Goal: Connect with others: Connect with other users

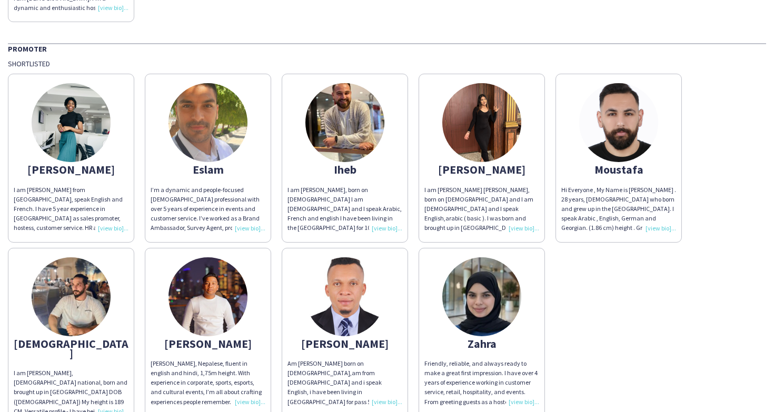
scroll to position [264, 0]
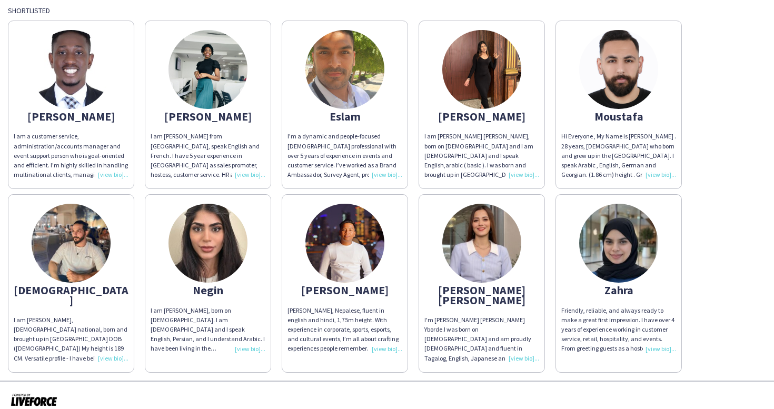
scroll to position [95, 0]
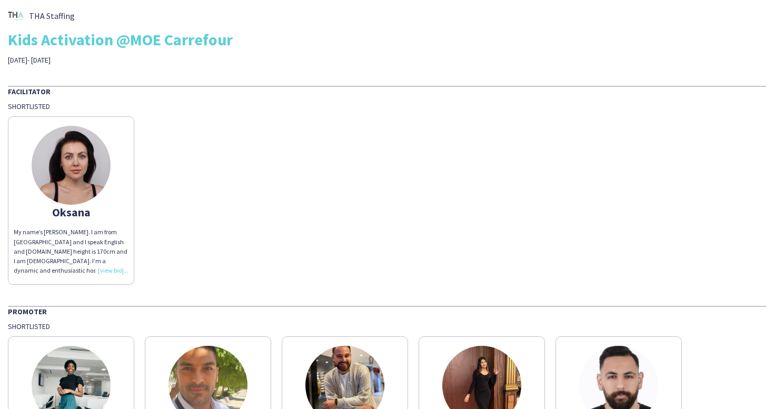
click at [116, 266] on div "My name’s [PERSON_NAME]. I am from [GEOGRAPHIC_DATA] and I speak English and [D…" at bounding box center [71, 251] width 115 height 48
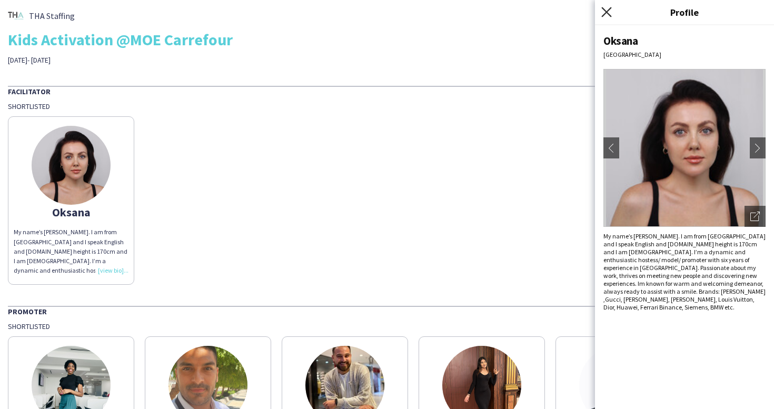
click at [604, 15] on icon at bounding box center [606, 12] width 10 height 10
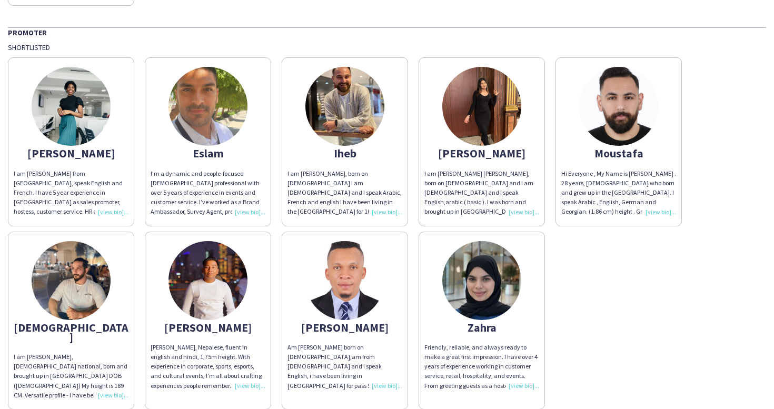
scroll to position [279, 0]
click at [200, 120] on img at bounding box center [207, 105] width 79 height 79
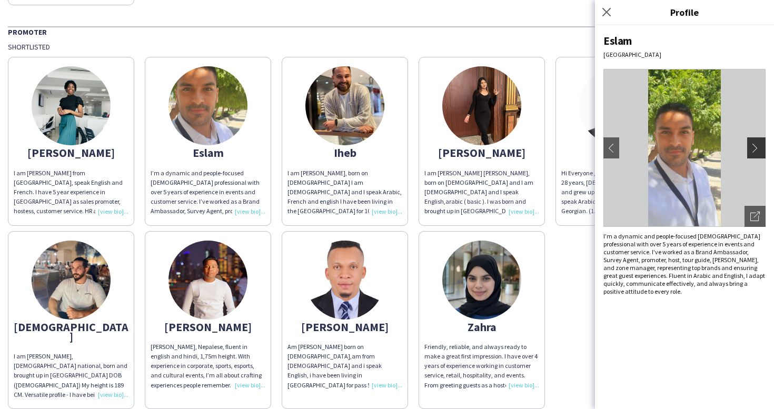
click at [755, 147] on app-icon "chevron-right" at bounding box center [757, 147] width 15 height 9
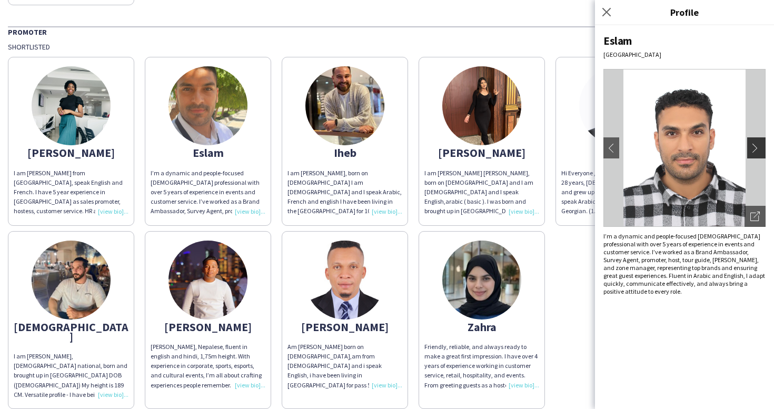
click at [755, 147] on app-icon "chevron-right" at bounding box center [757, 147] width 15 height 9
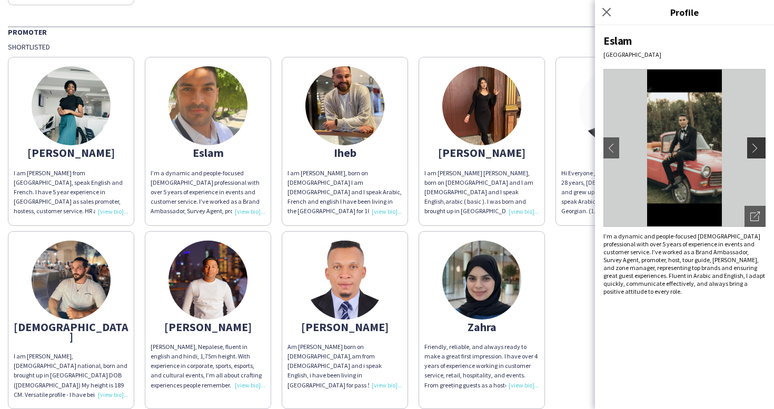
click at [755, 147] on app-icon "chevron-right" at bounding box center [757, 147] width 15 height 9
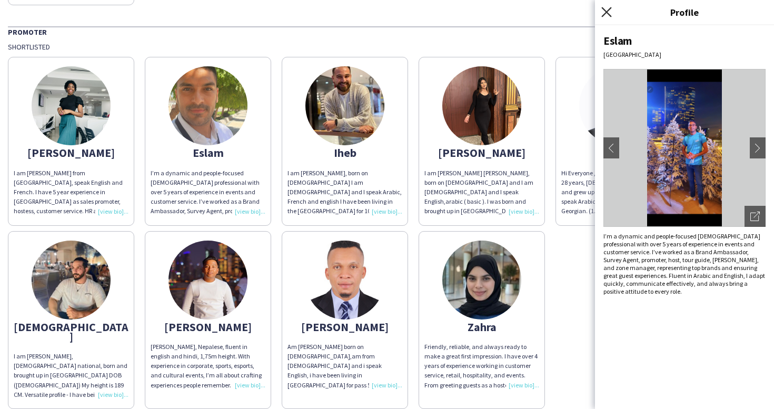
click at [607, 8] on icon "Close pop-in" at bounding box center [606, 12] width 10 height 10
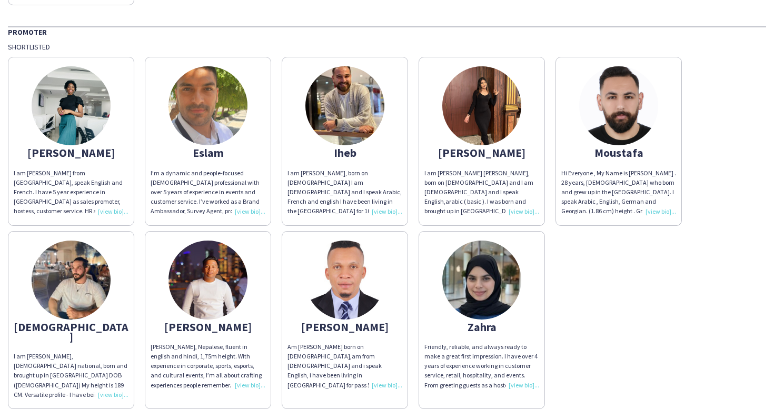
click at [353, 102] on img at bounding box center [344, 105] width 79 height 79
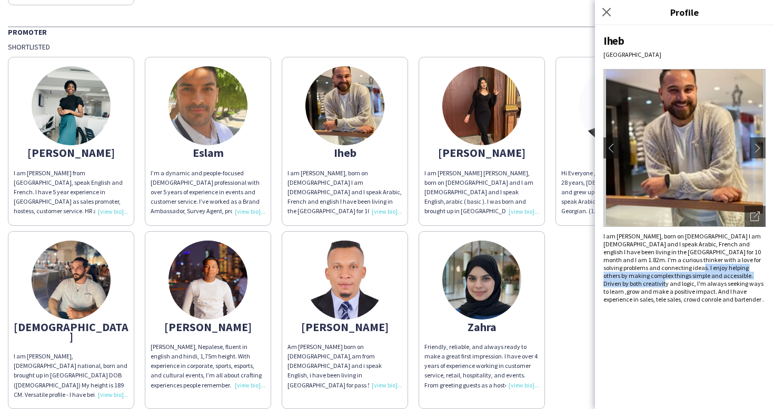
drag, startPoint x: 658, startPoint y: 268, endPoint x: 745, endPoint y: 275, distance: 87.6
click at [745, 275] on div "I am Iheb Bouzriba, born on 28 NOV,1995 I am Tunisian and I speak Arabic, Frenc…" at bounding box center [684, 267] width 162 height 71
click at [696, 297] on div "Iheb Dubai chevron-left chevron-right Open photos pop-in I am Iheb Bouzriba, bo…" at bounding box center [684, 217] width 179 height 384
click at [613, 40] on div "Iheb" at bounding box center [684, 41] width 162 height 14
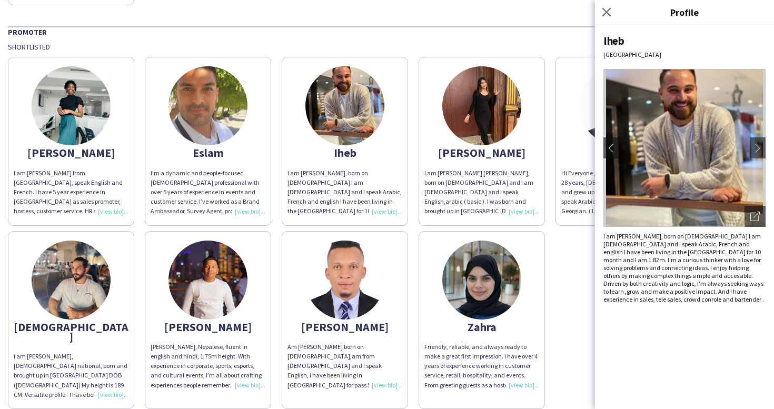
copy div "Iheb"
click at [604, 14] on icon at bounding box center [606, 12] width 10 height 10
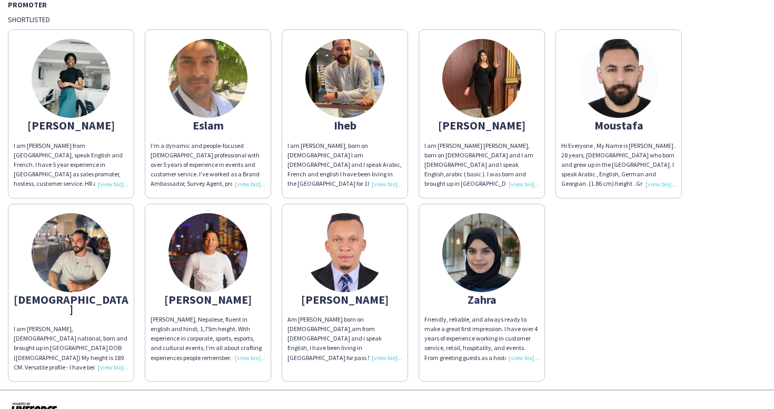
scroll to position [307, 0]
click at [351, 248] on img at bounding box center [344, 252] width 79 height 79
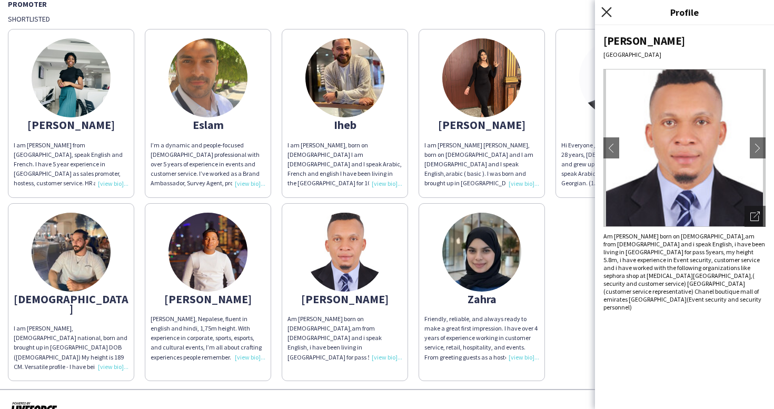
click at [605, 10] on icon at bounding box center [606, 12] width 10 height 10
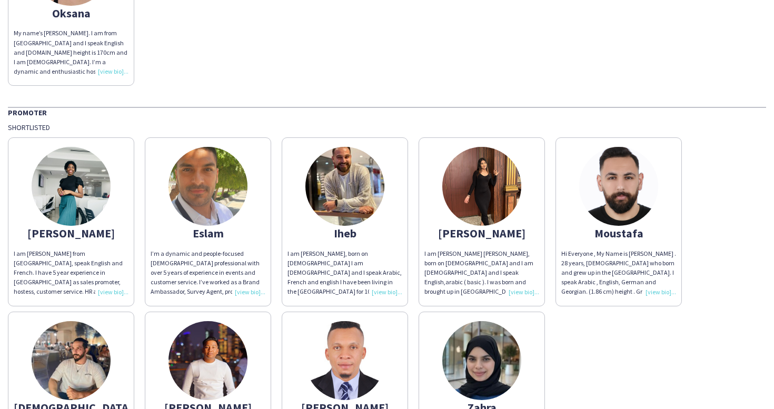
scroll to position [143, 0]
